Goal: Find specific page/section: Find specific page/section

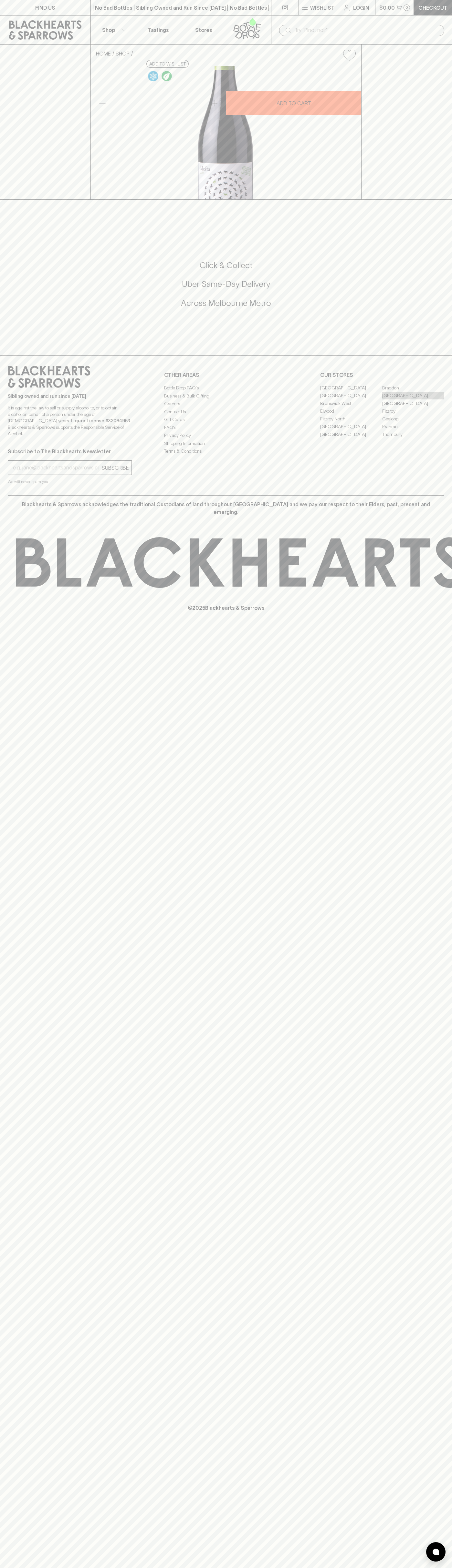
click at [413, 399] on link "[GEOGRAPHIC_DATA]" at bounding box center [413, 395] width 62 height 8
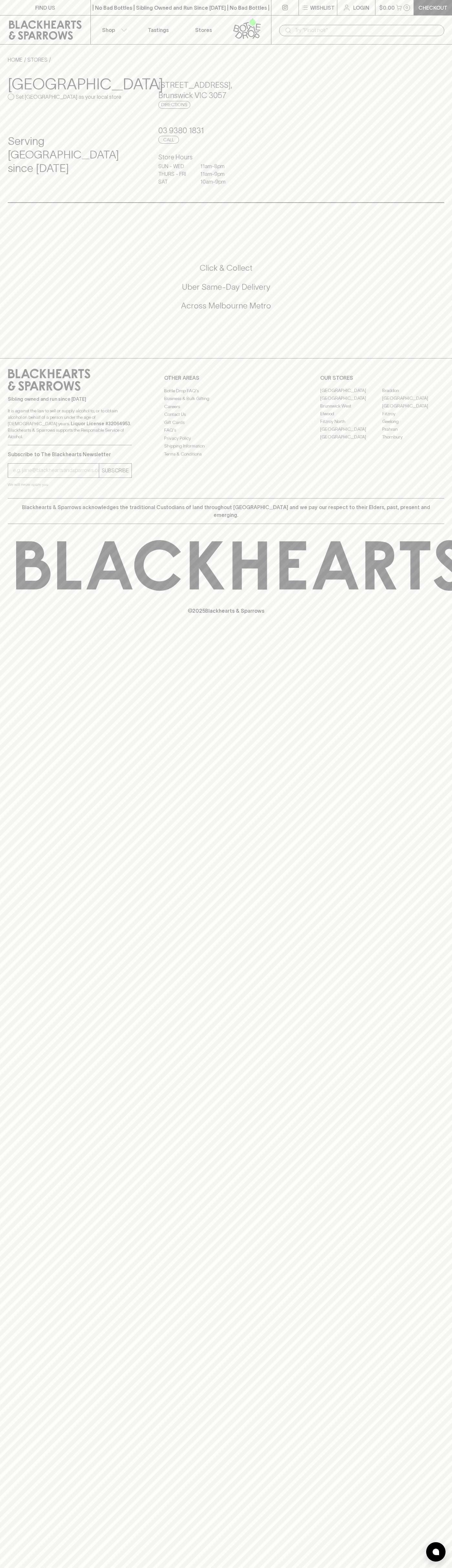
click at [444, 1113] on div "FIND US | No Bad Bottles | Sibling Owned and Run Since [DATE] | No Bad Bottles …" at bounding box center [226, 784] width 452 height 1568
click at [423, 1567] on html "FIND US | No Bad Bottles | Sibling Owned and Run Since [DATE] | No Bad Bottles …" at bounding box center [226, 784] width 452 height 1568
click at [7, 1196] on div "FIND US | No Bad Bottles | Sibling Owned and Run Since [DATE] | No Bad Bottles …" at bounding box center [226, 784] width 452 height 1568
